Goal: Use online tool/utility: Utilize a website feature to perform a specific function

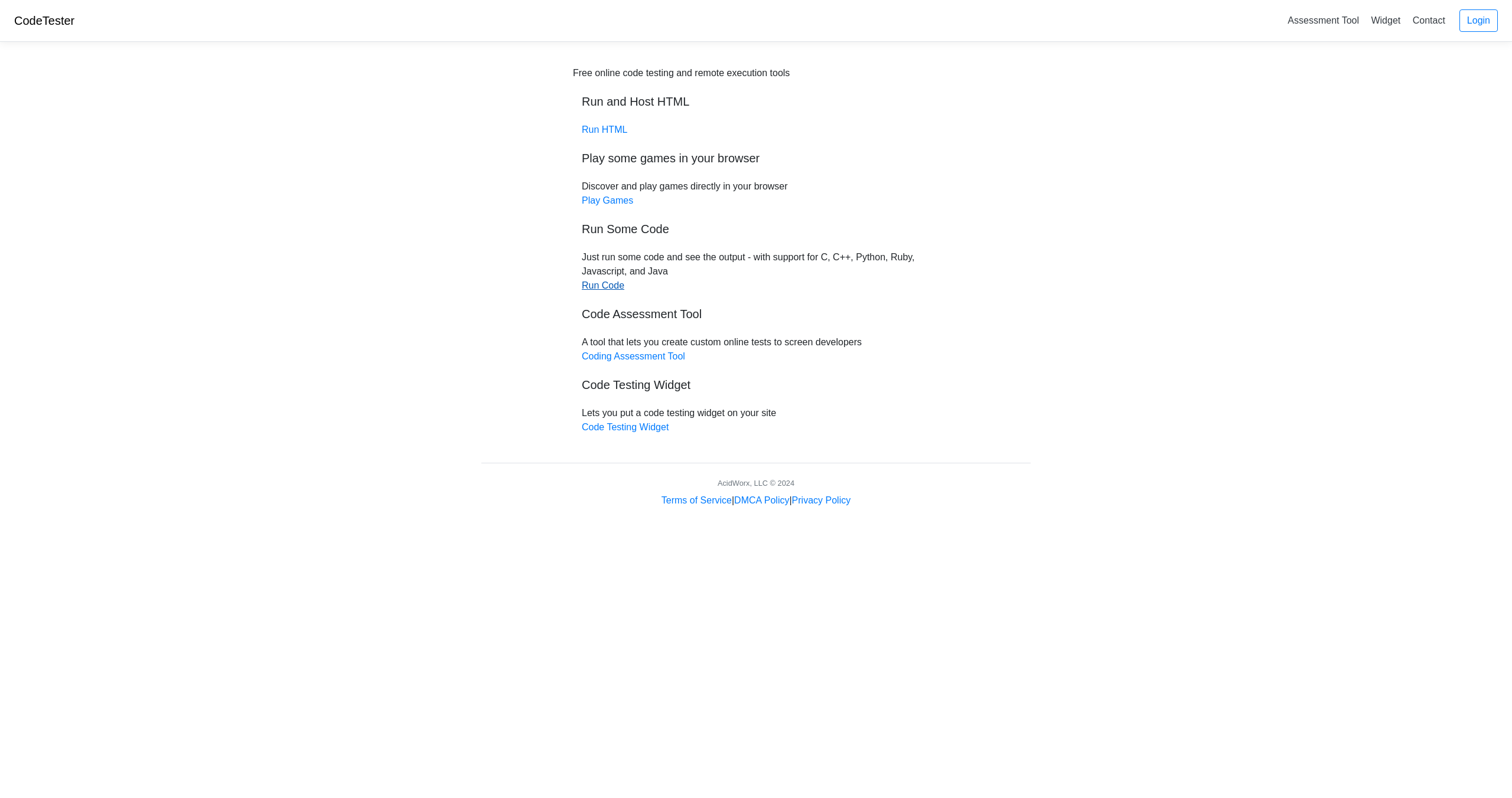
click at [598, 281] on link "Run Code" at bounding box center [603, 285] width 42 height 10
click at [613, 286] on link "Run Code" at bounding box center [603, 285] width 42 height 10
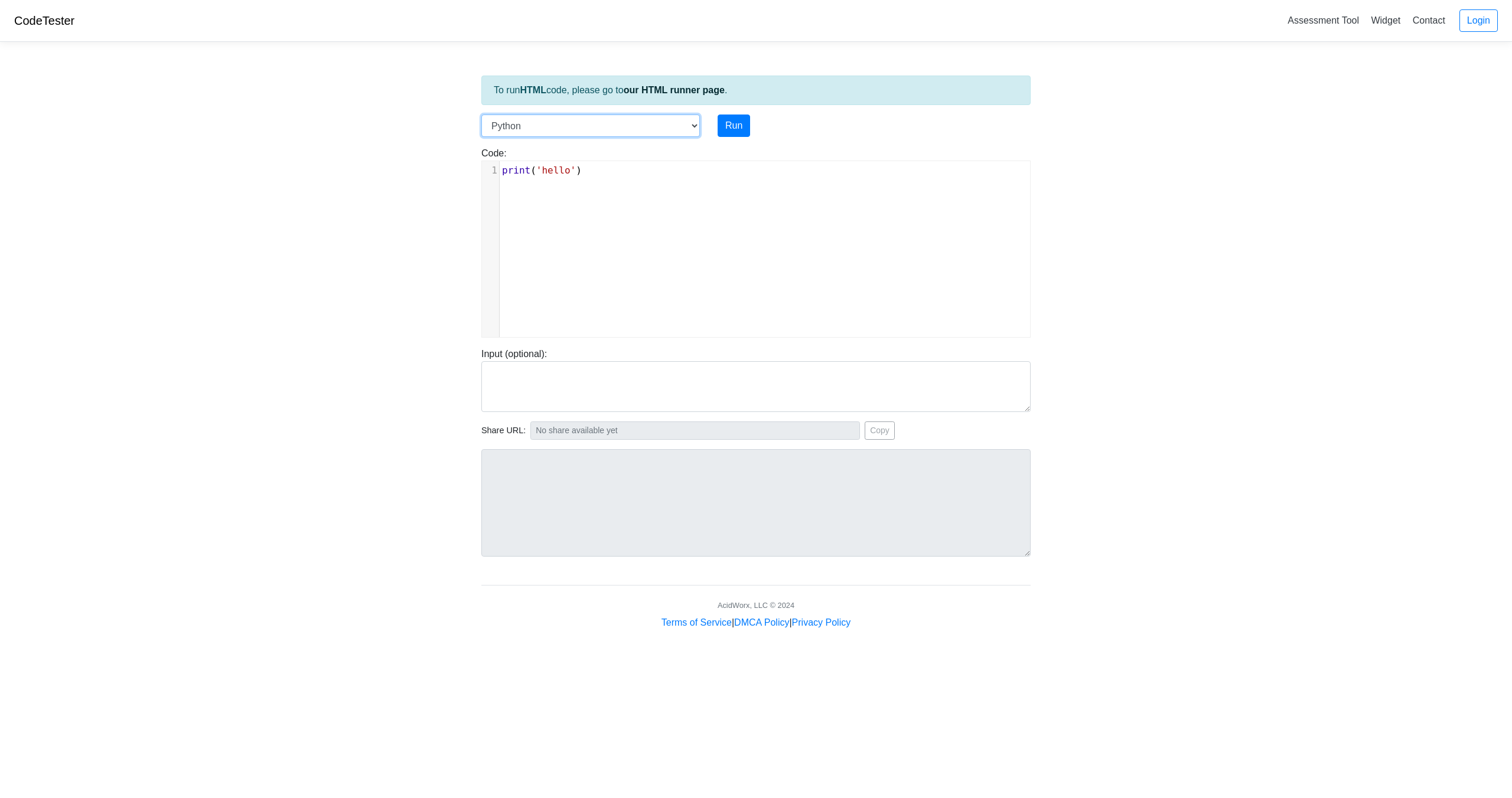
click at [691, 130] on select "C C++ Go Java Javascript Python Ruby" at bounding box center [591, 126] width 219 height 23
select select "c"
click at [481, 115] on select "C C++ Go Java Javascript Python Ruby" at bounding box center [591, 126] width 219 height 23
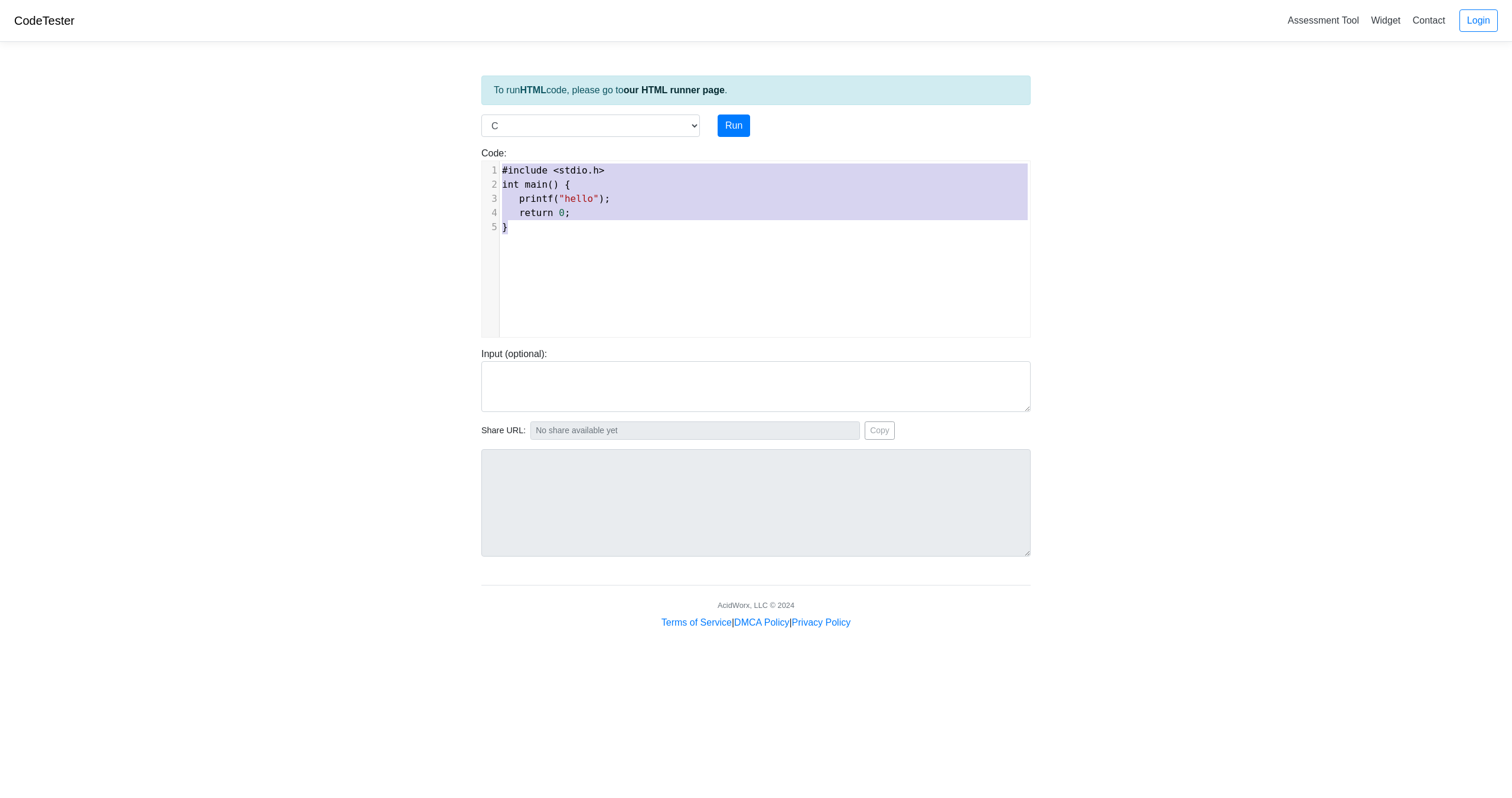
drag, startPoint x: 500, startPoint y: 164, endPoint x: 589, endPoint y: 287, distance: 151.8
click at [589, 287] on div "x 1 #include < stdio . h > 2 int main () { 3 printf ( "hello" ); 4 return 0 ; 5…" at bounding box center [764, 258] width 565 height 194
type textarea "​#include <stdio.h> int main() { printf("hello"); return 0; }"
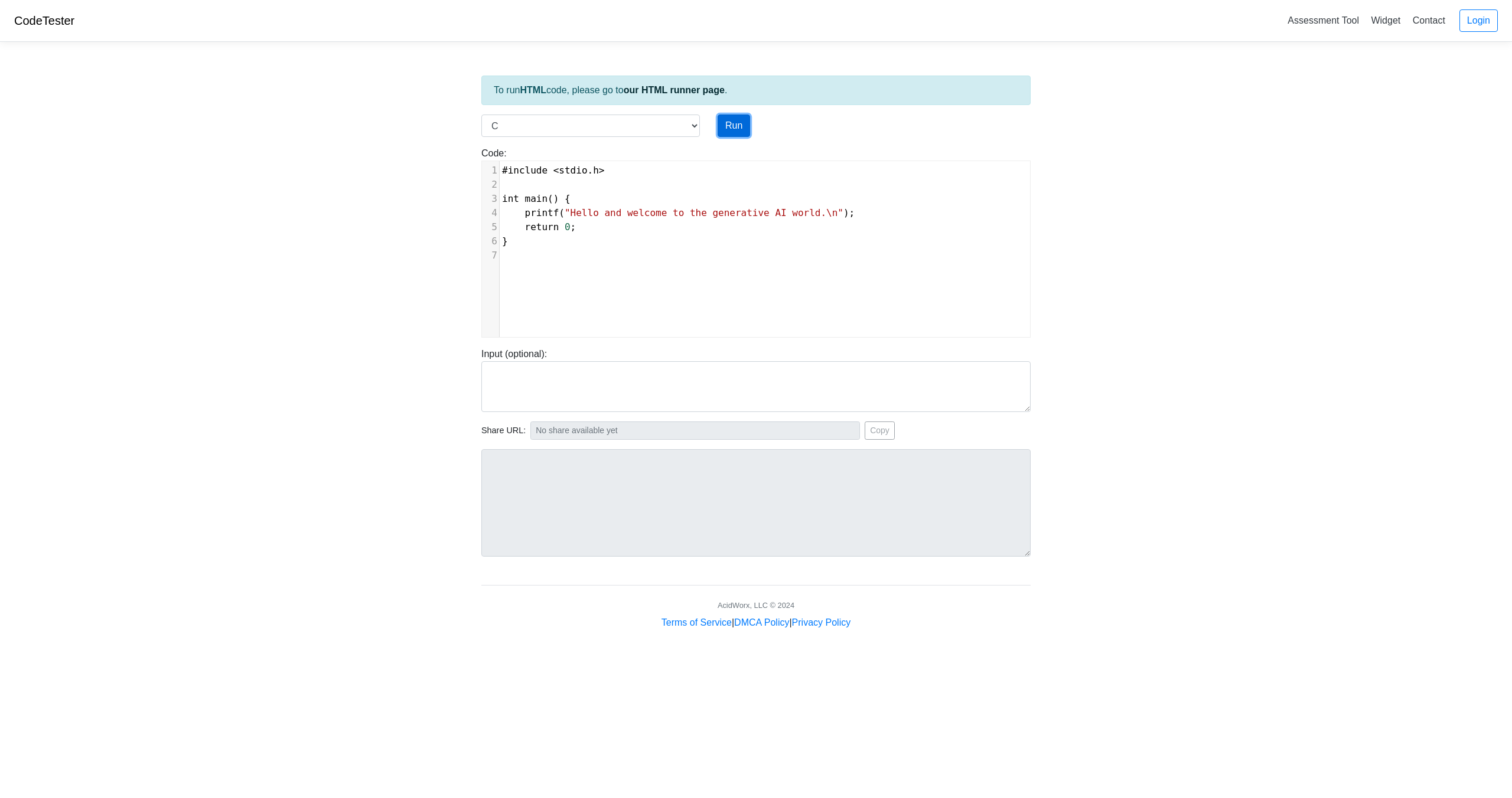
click at [737, 121] on button "Run" at bounding box center [733, 126] width 32 height 23
type input "https://codetester.io/runner?s=aklaKGPMzM"
type textarea "Stdout: Hello and welcome to the generative AI world."
click at [500, 171] on pre "print ( 'hello' )" at bounding box center [769, 170] width 539 height 14
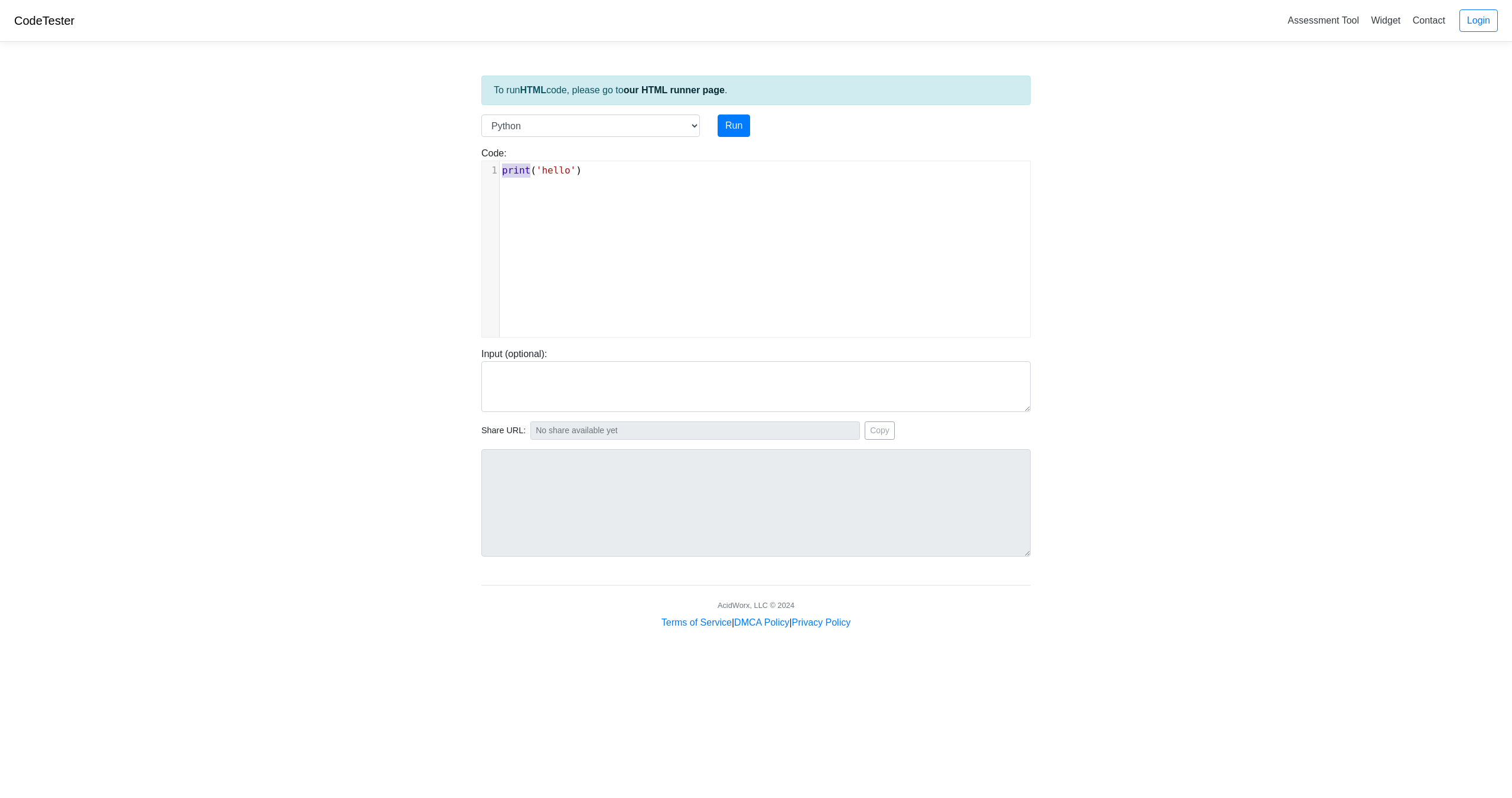
click at [500, 171] on pre "print ( 'hello' )" at bounding box center [769, 170] width 539 height 14
type textarea "​print('hello')"
click at [735, 131] on button "Run" at bounding box center [733, 126] width 32 height 23
type input "[URL][DOMAIN_NAME]"
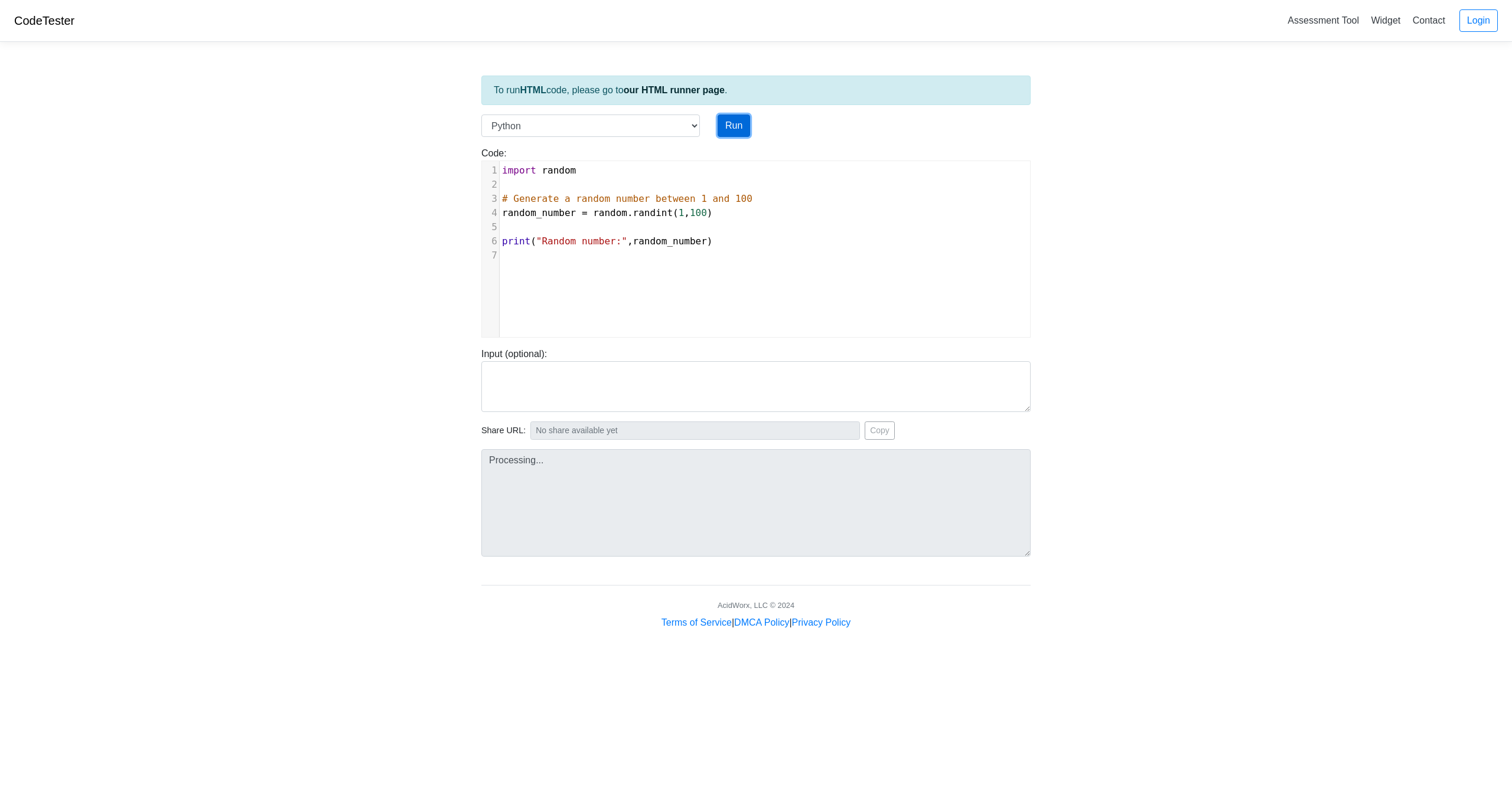
type textarea "Stdout: Random number: 53"
click at [731, 127] on button "Run" at bounding box center [733, 126] width 32 height 23
type input "[URL][DOMAIN_NAME]"
type textarea "Stdout: Random number: 38"
